Goal: Transaction & Acquisition: Purchase product/service

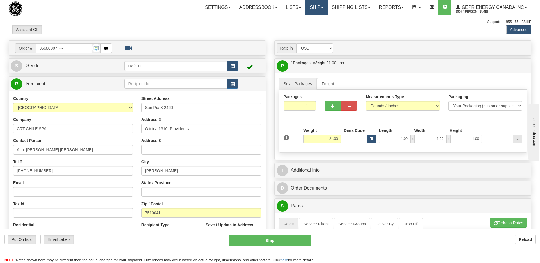
click at [311, 9] on link "Ship" at bounding box center [316, 7] width 22 height 14
click at [293, 20] on span "Ship Screen" at bounding box center [293, 20] width 22 height 5
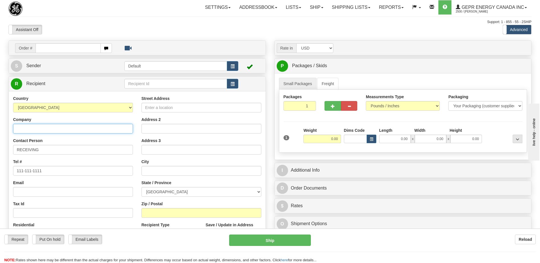
click at [26, 130] on input "Company" at bounding box center [73, 129] width 120 height 10
paste input "AUTOTROL CHILE S.A"
type input "AUTOTROL CHILE S.A"
click at [32, 108] on select "[GEOGRAPHIC_DATA] [GEOGRAPHIC_DATA] [GEOGRAPHIC_DATA] [GEOGRAPHIC_DATA] [US_STA…" at bounding box center [73, 108] width 120 height 10
select select "CL"
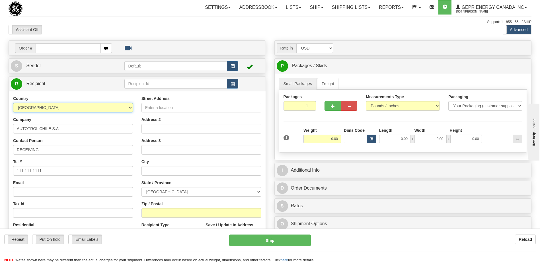
click at [32, 108] on select "[GEOGRAPHIC_DATA] [GEOGRAPHIC_DATA] [GEOGRAPHIC_DATA] [GEOGRAPHIC_DATA] [US_STA…" at bounding box center [73, 108] width 120 height 10
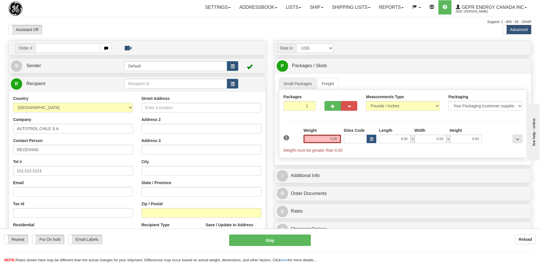
drag, startPoint x: 51, startPoint y: 160, endPoint x: 45, endPoint y: 167, distance: 8.9
click at [47, 164] on div "Tel # 111-111-1111" at bounding box center [73, 167] width 120 height 17
drag, startPoint x: 36, startPoint y: 170, endPoint x: 0, endPoint y: 170, distance: 36.2
click at [0, 170] on html "Training Course Close Toggle navigation Settings Shipping Preferences New Sende…" at bounding box center [270, 131] width 540 height 263
paste input "56225801585"
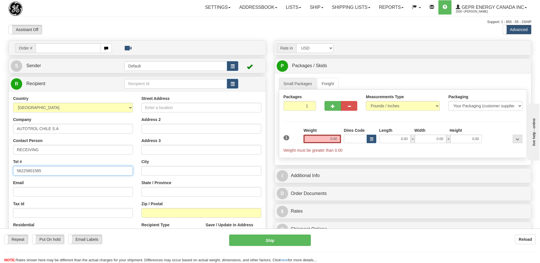
type input "56225801585"
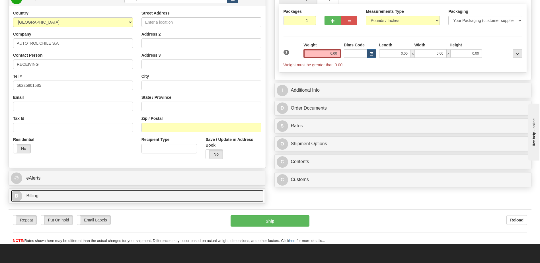
click at [69, 192] on link "B Billing" at bounding box center [137, 196] width 253 height 12
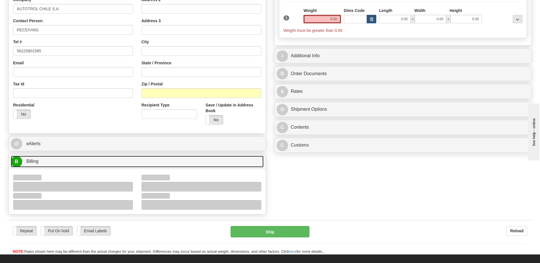
scroll to position [171, 0]
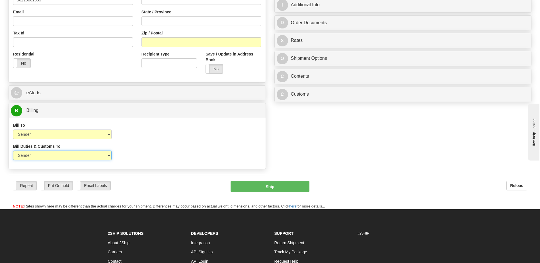
click at [87, 155] on select "Sender Recipient Third Party" at bounding box center [62, 156] width 98 height 10
select select "2"
click at [13, 151] on select "Sender Recipient Third Party" at bounding box center [62, 156] width 98 height 10
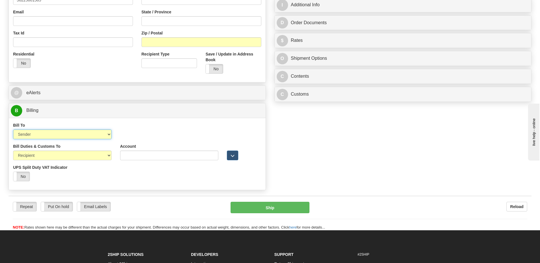
drag, startPoint x: 62, startPoint y: 135, endPoint x: 60, endPoint y: 138, distance: 3.8
click at [62, 135] on select "Sender Recipient Third Party Collect" at bounding box center [62, 135] width 98 height 10
select select "2"
click at [13, 130] on select "Sender Recipient Third Party Collect" at bounding box center [62, 135] width 98 height 10
click at [120, 133] on input "Account" at bounding box center [169, 135] width 98 height 10
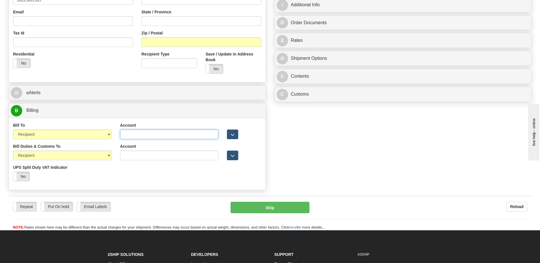
paste input "953473034"
type input "953473034"
click at [350, 151] on div "Order # S Sender Default" at bounding box center [269, 31] width 531 height 323
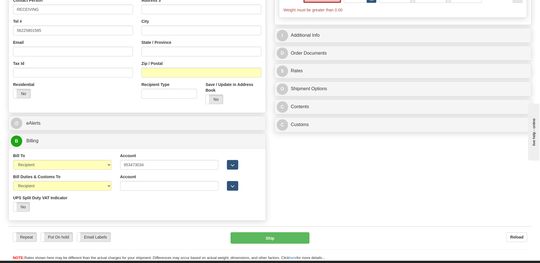
scroll to position [85, 0]
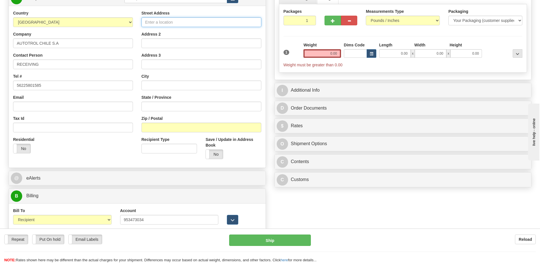
click at [156, 23] on input "Street Address" at bounding box center [201, 22] width 120 height 10
paste input "Alcalde [PERSON_NAME] [PERSON_NAME] 1520"
type input "Alcalde [PERSON_NAME] [PERSON_NAME] 1520"
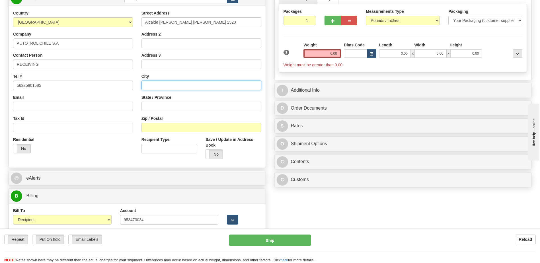
click at [144, 83] on input "text" at bounding box center [201, 86] width 120 height 10
click at [176, 84] on input "[DEMOGRAPHIC_DATA]," at bounding box center [201, 86] width 120 height 10
paste input "[PERSON_NAME]"
type input "[DEMOGRAPHIC_DATA], [GEOGRAPHIC_DATA]"
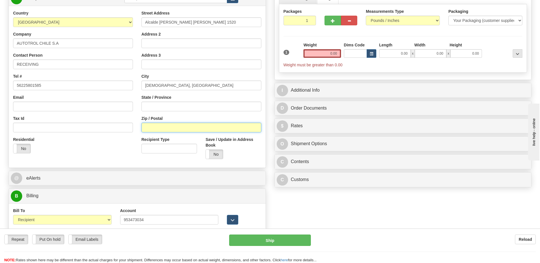
click at [150, 127] on input "Zip / Postal" at bounding box center [201, 128] width 120 height 10
paste input "8320000"
type input "8320000"
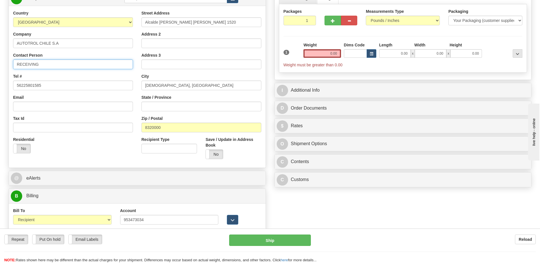
drag, startPoint x: 41, startPoint y: 65, endPoint x: -1, endPoint y: 65, distance: 42.4
click at [0, 65] on html "Training Course Close Toggle navigation Settings Shipping Preferences New Sende…" at bounding box center [270, 46] width 540 height 263
paste input "AT. [PERSON_NAME]"
click at [21, 65] on input "AT. [PERSON_NAME]" at bounding box center [73, 64] width 120 height 10
type input "ATTN: [PERSON_NAME]"
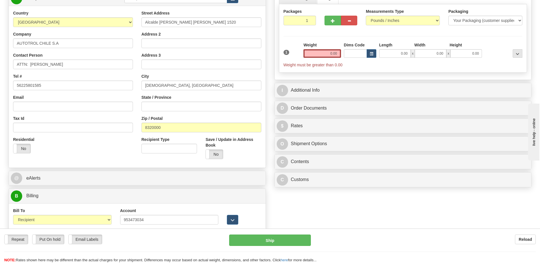
click at [121, 156] on div "Residential Yes No" at bounding box center [73, 147] width 128 height 21
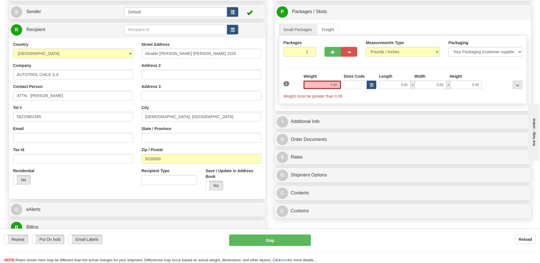
scroll to position [0, 0]
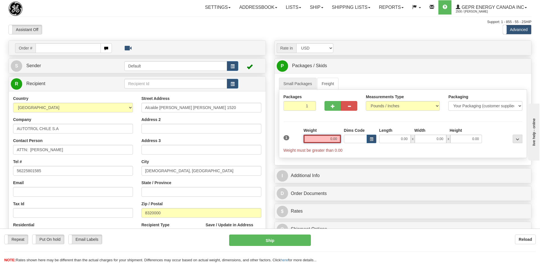
click at [334, 140] on input "0.00" at bounding box center [322, 139] width 38 height 9
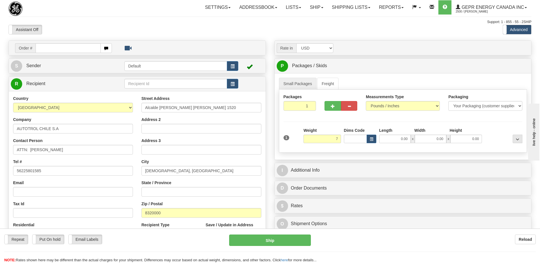
type input "7.00"
click at [173, 32] on div "Assistant On Assistant Off Do a return Do a return" at bounding box center [114, 30] width 221 height 10
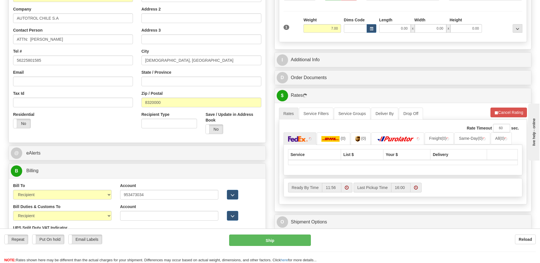
scroll to position [85, 0]
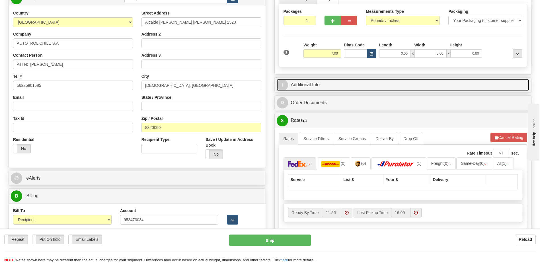
click at [325, 86] on link "I Additional Info" at bounding box center [403, 85] width 253 height 12
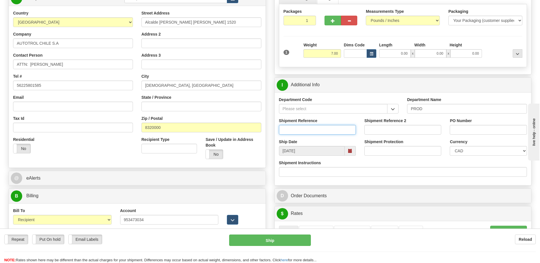
click at [331, 130] on input "Shipment Reference" at bounding box center [317, 130] width 77 height 10
type input "5399005710"
click at [84, 154] on div "Residential Yes No" at bounding box center [73, 147] width 128 height 21
click at [459, 132] on input "PO Number" at bounding box center [488, 130] width 77 height 10
type input "4201990347"
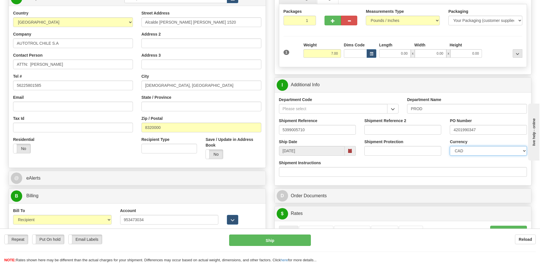
click at [459, 150] on select "CAD USD EUR ZAR [PERSON_NAME] ARN AUD AUS AWG BBD BFR BGN BHD BMD BND BRC BRL C…" at bounding box center [488, 151] width 77 height 10
select select "1"
click at [450, 146] on select "CAD USD EUR ZAR [PERSON_NAME] ARN AUD AUS AWG BBD BFR BGN BHD BMD BND BRC BRL C…" at bounding box center [488, 151] width 77 height 10
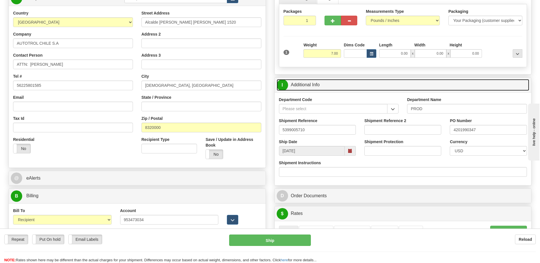
click at [338, 85] on link "I Additional Info" at bounding box center [403, 85] width 253 height 12
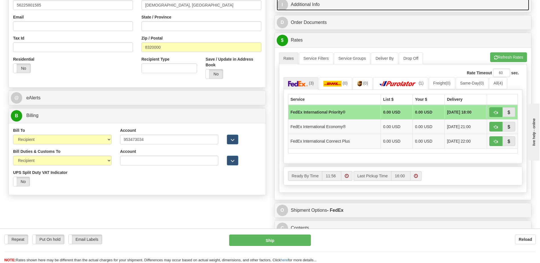
scroll to position [171, 0]
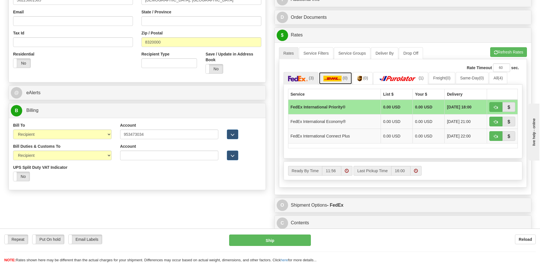
click at [339, 81] on img at bounding box center [332, 79] width 18 height 6
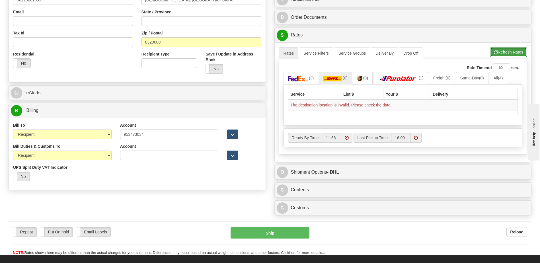
click at [501, 55] on button "Refresh Rates" at bounding box center [508, 52] width 37 height 10
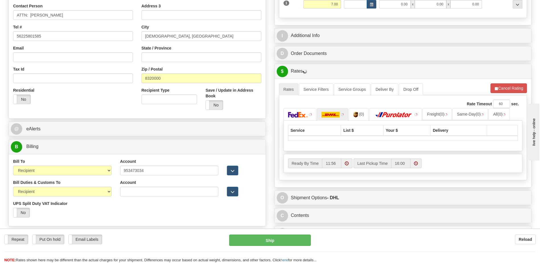
scroll to position [114, 0]
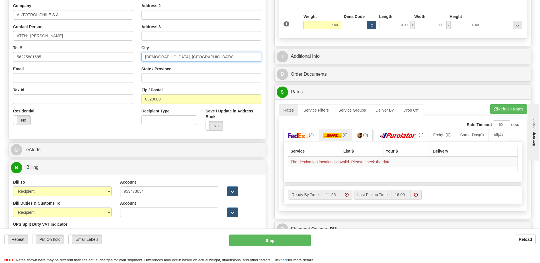
click at [150, 57] on input "[DEMOGRAPHIC_DATA], [GEOGRAPHIC_DATA]" at bounding box center [201, 57] width 120 height 10
type input "[PERSON_NAME]"
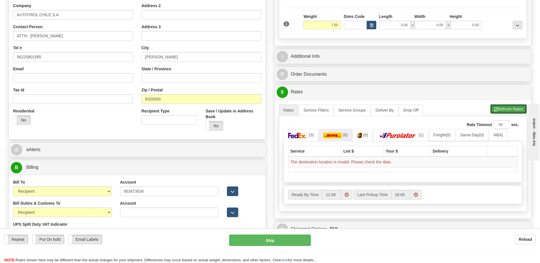
click at [516, 107] on button "Refresh Rates" at bounding box center [508, 109] width 37 height 10
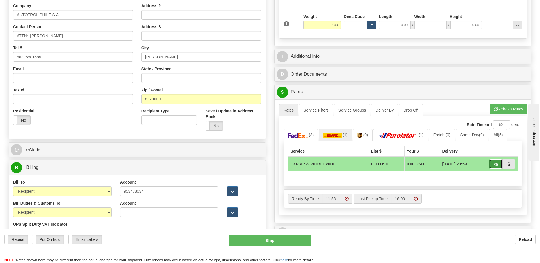
click at [495, 165] on span "button" at bounding box center [496, 165] width 4 height 4
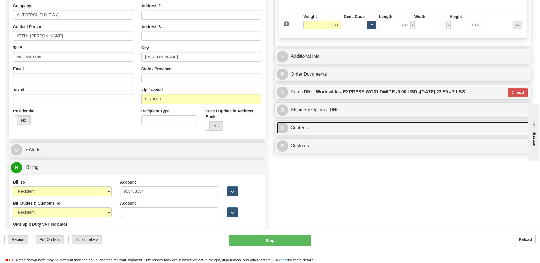
click at [352, 126] on link "C Contents" at bounding box center [403, 128] width 253 height 12
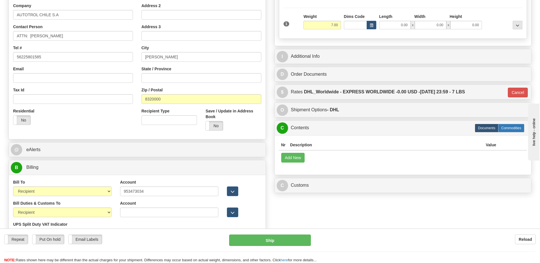
click at [512, 129] on label "Commodities" at bounding box center [511, 128] width 26 height 9
type input "D"
radio input "true"
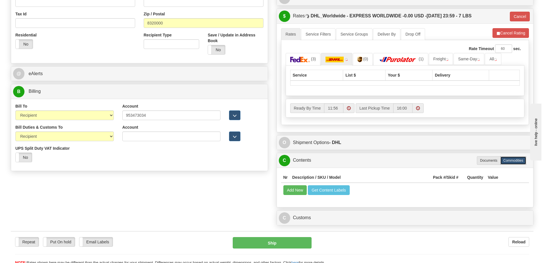
scroll to position [228, 0]
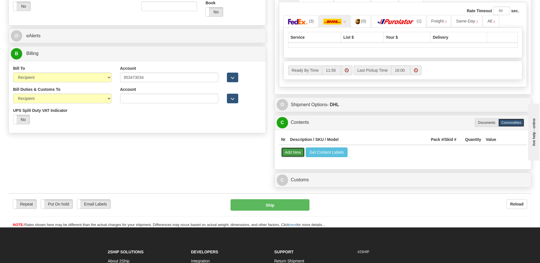
click at [295, 148] on button "Add New" at bounding box center [293, 152] width 24 height 10
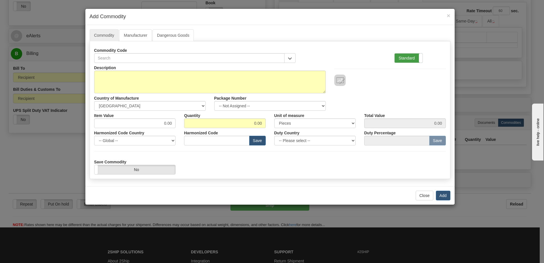
click at [408, 59] on label "Standard" at bounding box center [409, 58] width 28 height 9
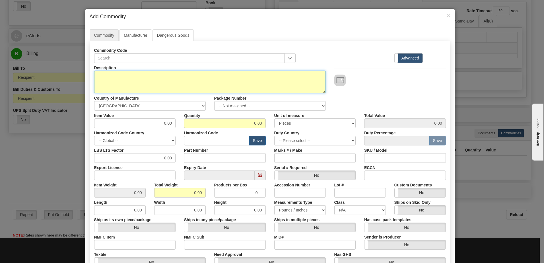
click at [117, 81] on textarea "Description" at bounding box center [210, 82] width 232 height 23
paste textarea "Substation Gateway"
click at [148, 73] on textarea "Substation Gateway" at bounding box center [210, 82] width 232 height 23
paste textarea "G100ABLDA4TTFFDUU00012SUUUUUUU"
type textarea "Substation Gateway P/N G100ABLDA4TTFFDUU00012SUUUUUUU"
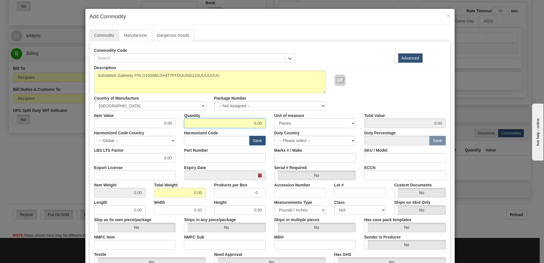
drag, startPoint x: 249, startPoint y: 124, endPoint x: 280, endPoint y: 124, distance: 30.7
click at [280, 124] on div "Item Value 0.00 Quantity 0.00 Unit of measure 3 Thousand Square Inches Adjustme…" at bounding box center [270, 119] width 360 height 17
type input "1"
click at [154, 194] on input "0.00" at bounding box center [180, 193] width 52 height 10
drag, startPoint x: 161, startPoint y: 192, endPoint x: 269, endPoint y: 192, distance: 108.2
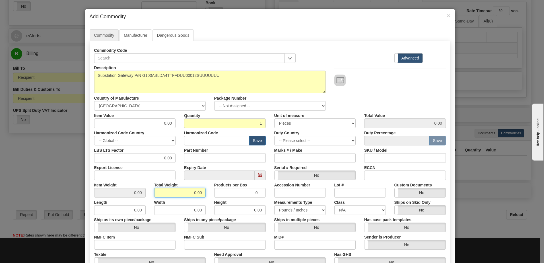
click at [269, 192] on div "Item Weight 0.00 Total Weight 0.00 Products per Box 0 Accession Number Lot # Cu…" at bounding box center [270, 188] width 360 height 17
type input "1"
type input "1.0000"
click at [227, 141] on input "text" at bounding box center [216, 141] width 65 height 10
type input "8517.62.0090"
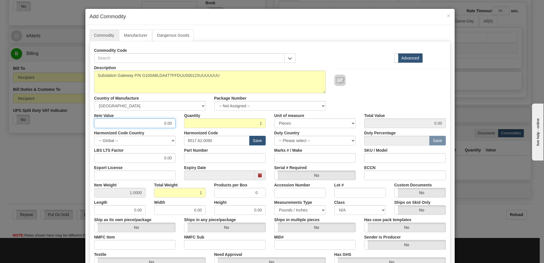
drag, startPoint x: 156, startPoint y: 121, endPoint x: 178, endPoint y: 121, distance: 22.8
click at [178, 121] on div "Item Value 0.00 Quantity 1 Unit of measure 3 Thousand Square Inches Adjustments…" at bounding box center [270, 119] width 360 height 17
type input "3853.70"
drag, startPoint x: 208, startPoint y: 125, endPoint x: 323, endPoint y: 127, distance: 115.3
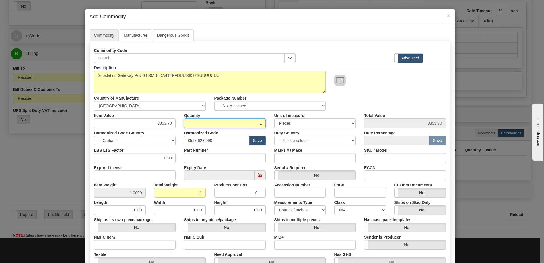
click at [208, 125] on input "1" at bounding box center [225, 123] width 82 height 10
click at [451, 86] on div "Commodity Manufacturer Dangerous Goods Commodity Code Standard Advanced" at bounding box center [269, 175] width 369 height 300
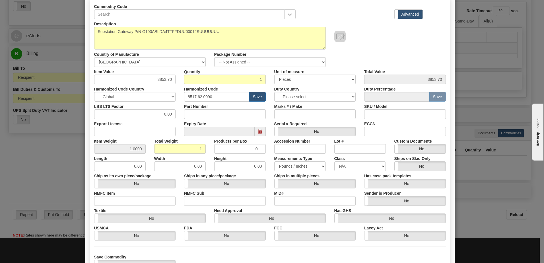
scroll to position [89, 0]
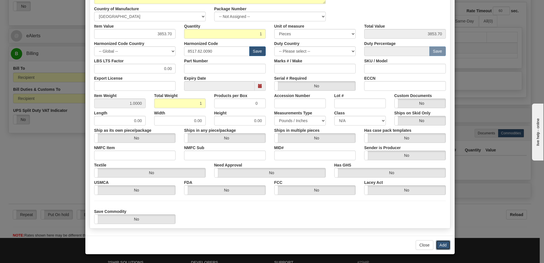
click at [436, 245] on button "Add" at bounding box center [443, 245] width 15 height 10
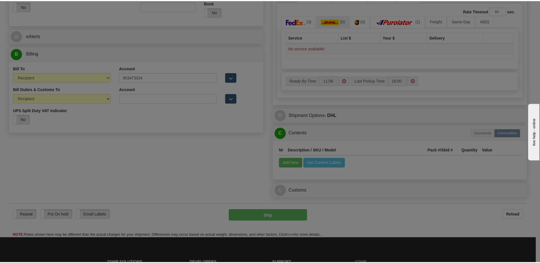
scroll to position [0, 0]
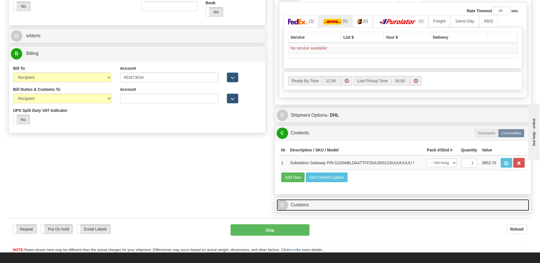
click at [313, 206] on link "C Customs" at bounding box center [403, 205] width 253 height 12
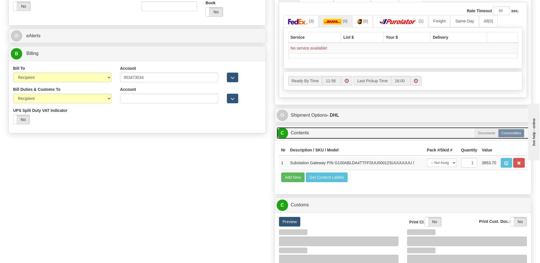
click at [304, 134] on link "C Contents" at bounding box center [403, 133] width 253 height 12
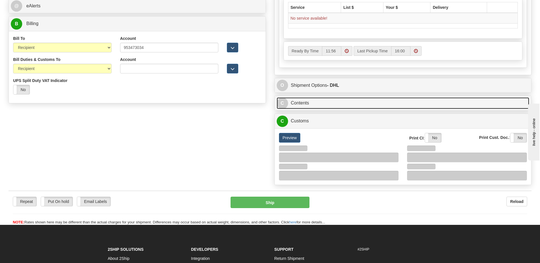
scroll to position [285, 0]
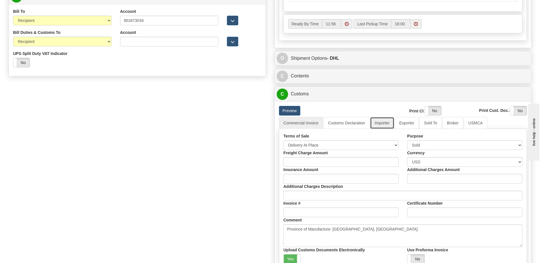
click at [386, 122] on link "Importer" at bounding box center [382, 123] width 24 height 12
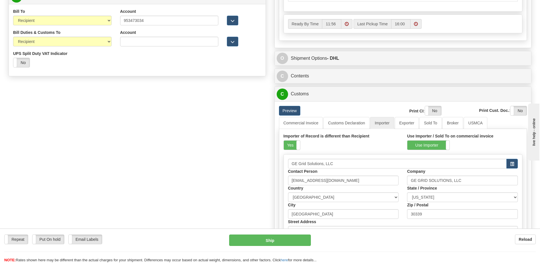
drag, startPoint x: 291, startPoint y: 147, endPoint x: 333, endPoint y: 132, distance: 45.4
click at [292, 147] on label "Yes" at bounding box center [292, 145] width 16 height 9
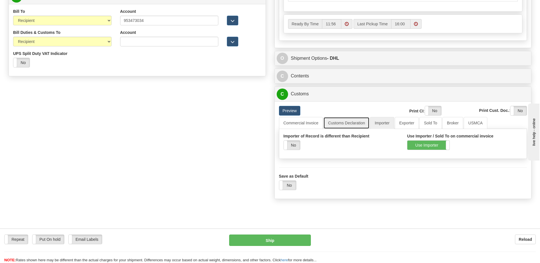
click at [343, 122] on link "Customs Declaration" at bounding box center [346, 123] width 46 height 12
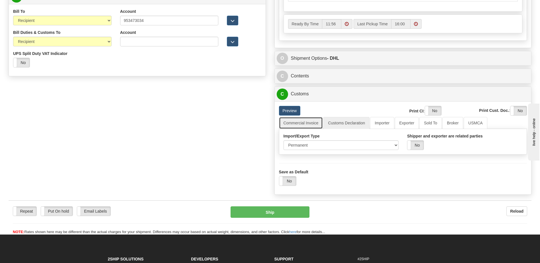
click at [299, 124] on link "Commercial Invoice" at bounding box center [301, 123] width 44 height 12
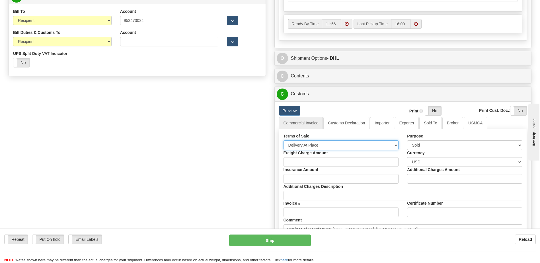
click at [300, 143] on select "Free Carrier Free On Board Ex Works Delivered Duty Unpaid Delivered Duty Paid C…" at bounding box center [340, 145] width 115 height 10
select select "7"
click at [283, 140] on select "Free Carrier Free On Board Ex Works Delivered Duty Unpaid Delivered Duty Paid C…" at bounding box center [340, 145] width 115 height 10
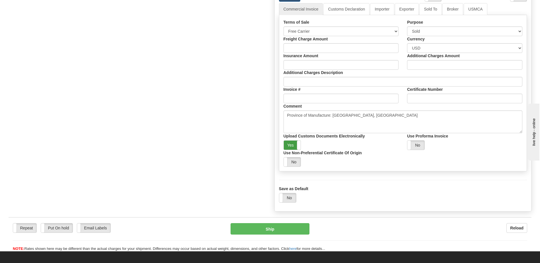
click at [290, 143] on label "Yes" at bounding box center [292, 145] width 17 height 9
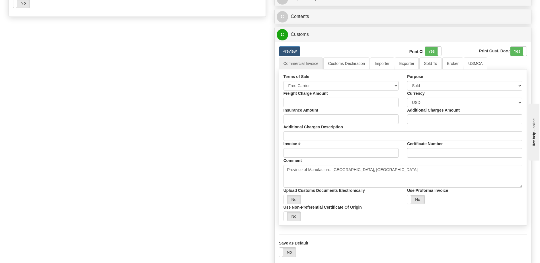
scroll to position [313, 0]
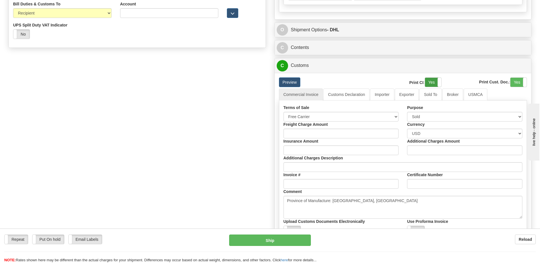
click at [435, 80] on label "Yes" at bounding box center [433, 82] width 16 height 9
click at [516, 83] on label "Yes" at bounding box center [518, 82] width 16 height 9
click at [348, 96] on link "Customs Declaration" at bounding box center [346, 95] width 46 height 12
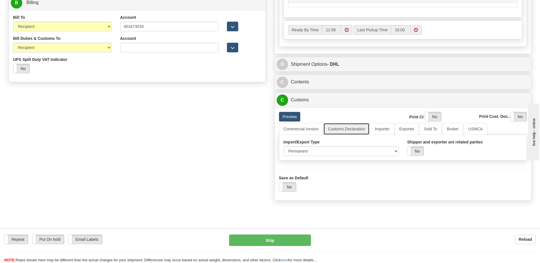
scroll to position [199, 0]
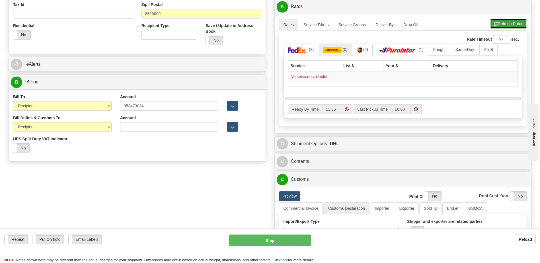
click at [496, 20] on button "Refresh Rates" at bounding box center [508, 24] width 37 height 10
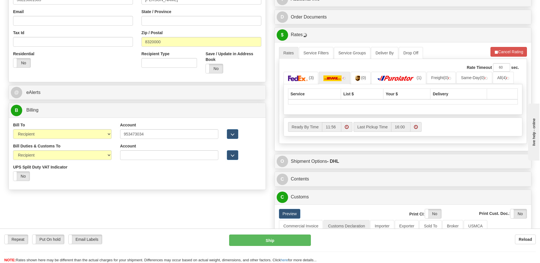
scroll to position [171, 0]
click at [328, 80] on img at bounding box center [332, 79] width 18 height 6
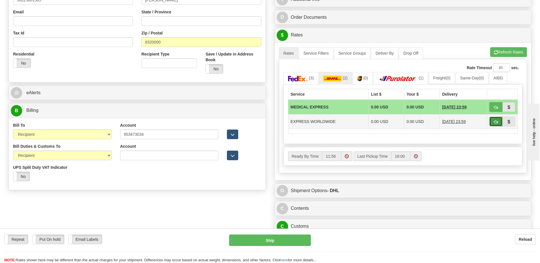
click at [494, 123] on span "button" at bounding box center [496, 122] width 4 height 4
type input "P"
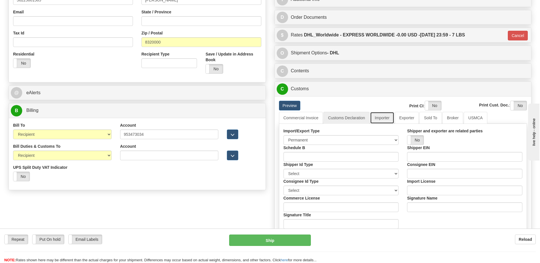
click at [387, 119] on link "Importer" at bounding box center [382, 118] width 24 height 12
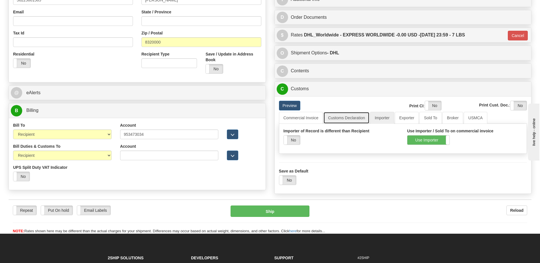
click at [348, 118] on link "Customs Declaration" at bounding box center [346, 118] width 46 height 12
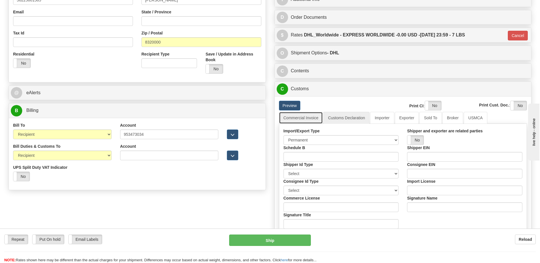
click at [310, 117] on link "Commercial Invoice" at bounding box center [301, 118] width 44 height 12
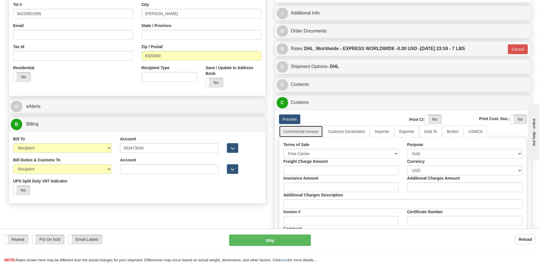
scroll to position [142, 0]
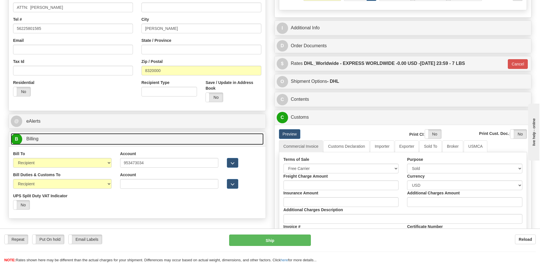
click at [200, 136] on link "B Billing" at bounding box center [137, 139] width 253 height 12
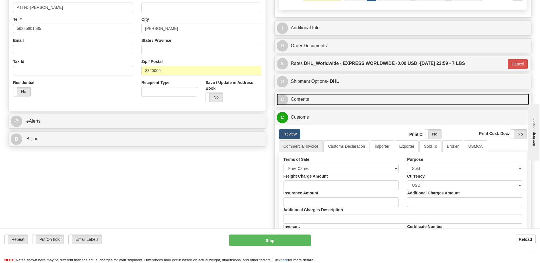
click at [311, 98] on link "C Contents" at bounding box center [403, 100] width 253 height 12
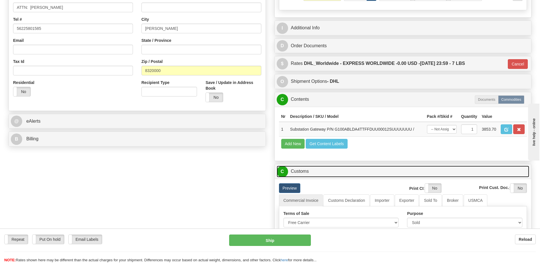
click at [300, 174] on link "C Customs" at bounding box center [403, 172] width 253 height 12
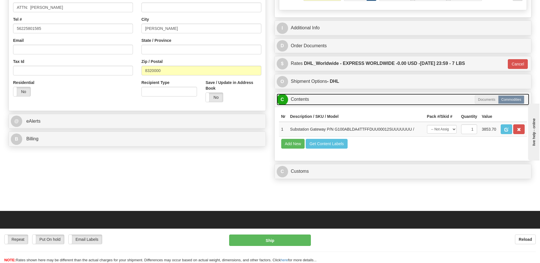
click at [301, 99] on link "C Contents" at bounding box center [403, 100] width 253 height 12
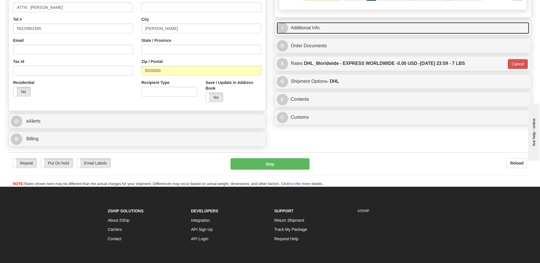
click at [312, 31] on link "I Additional Info" at bounding box center [403, 28] width 253 height 12
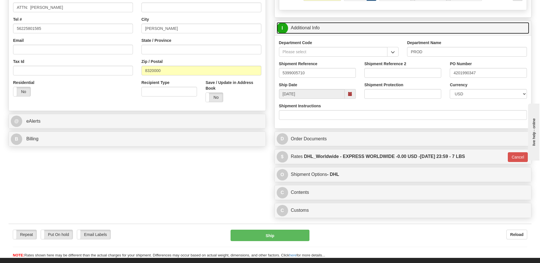
click at [312, 31] on link "I Additional Info" at bounding box center [403, 28] width 253 height 12
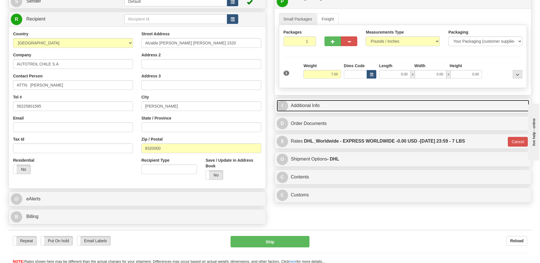
scroll to position [57, 0]
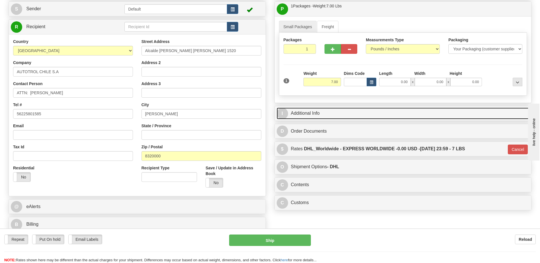
click at [334, 116] on link "I Additional Info" at bounding box center [403, 114] width 253 height 12
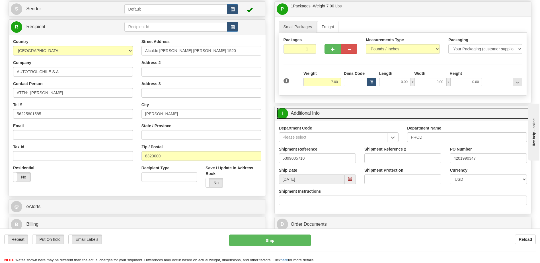
click at [334, 116] on link "I Additional Info" at bounding box center [403, 114] width 253 height 12
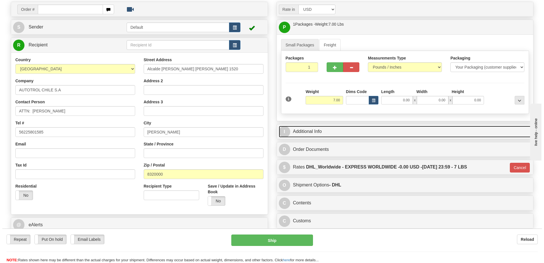
scroll to position [28, 0]
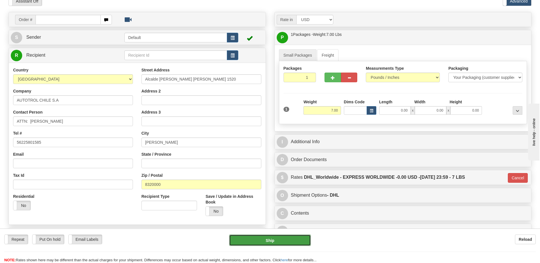
drag, startPoint x: 300, startPoint y: 240, endPoint x: 303, endPoint y: 238, distance: 3.9
click at [303, 238] on button "Ship" at bounding box center [269, 240] width 81 height 11
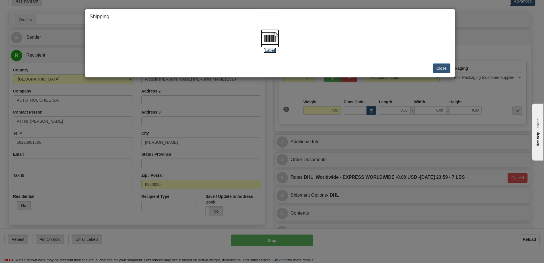
click at [275, 41] on img at bounding box center [270, 38] width 18 height 18
